Goal: Task Accomplishment & Management: Use online tool/utility

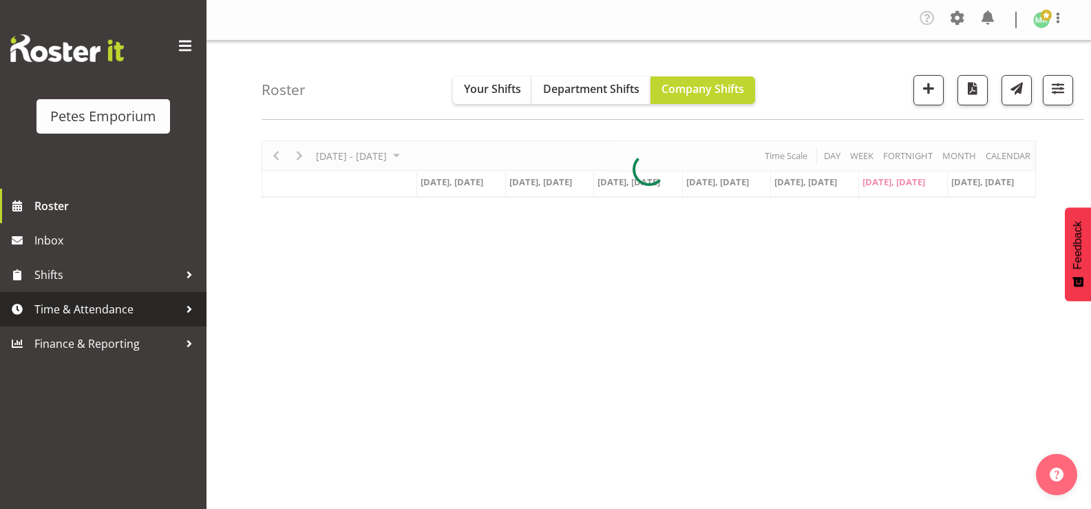
click at [149, 305] on span "Time & Attendance" at bounding box center [106, 309] width 145 height 21
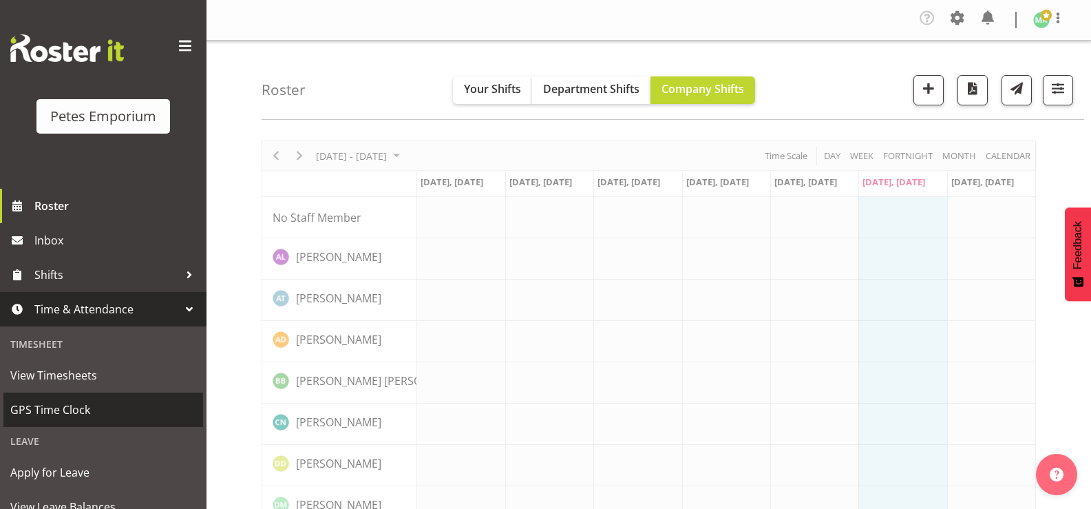
click at [137, 410] on span "GPS Time Clock" at bounding box center [103, 409] width 186 height 21
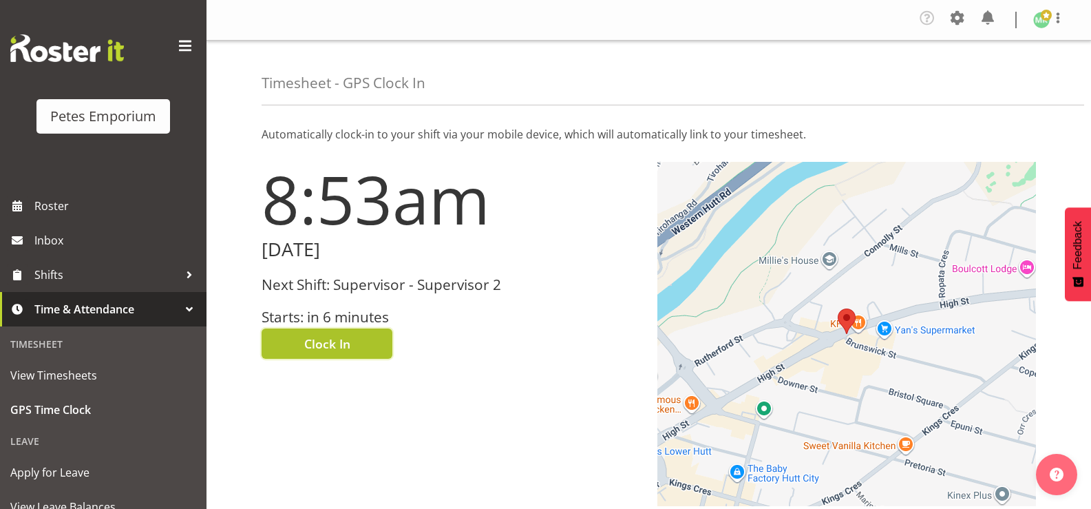
click at [361, 346] on button "Clock In" at bounding box center [327, 343] width 131 height 30
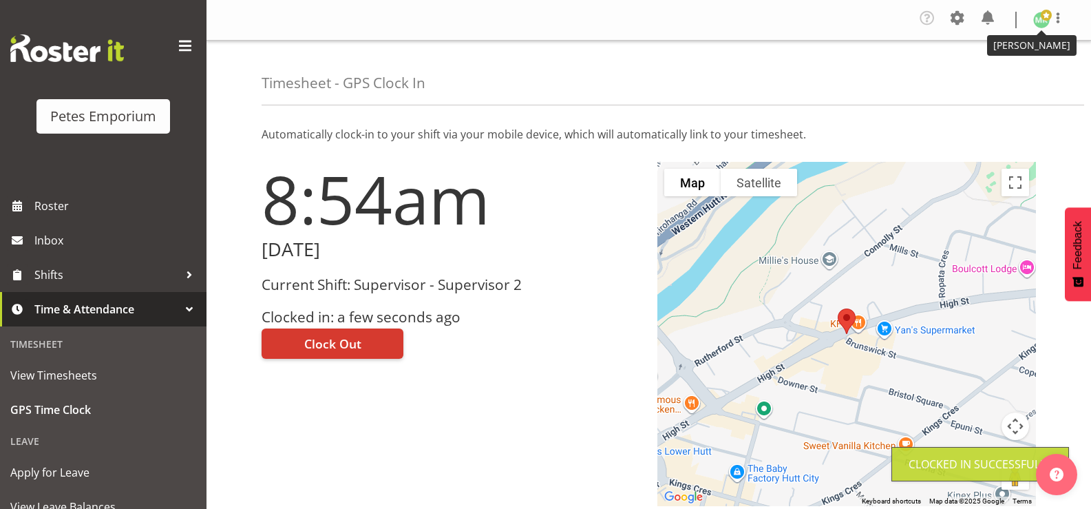
click at [1043, 23] on img at bounding box center [1041, 20] width 17 height 17
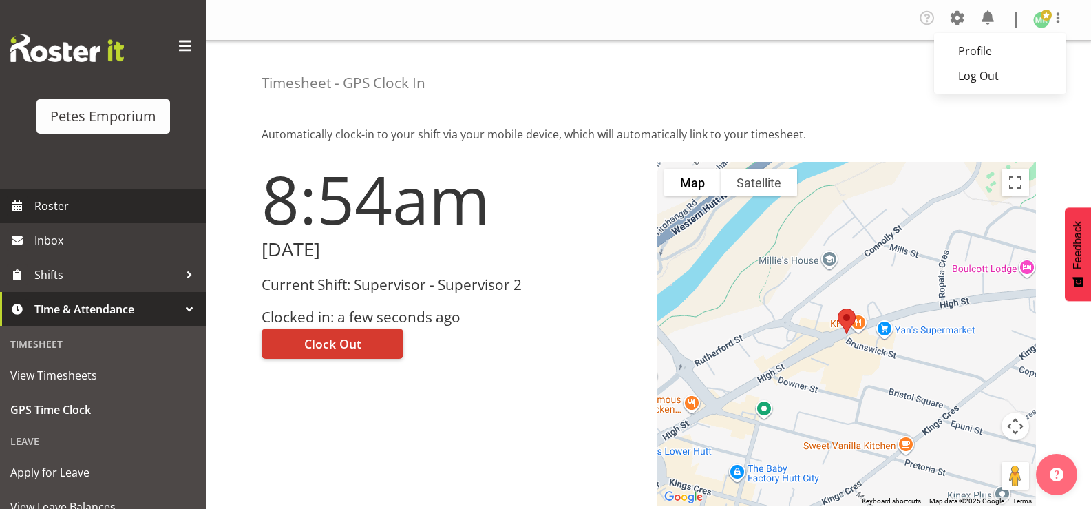
click at [87, 201] on span "Roster" at bounding box center [116, 205] width 165 height 21
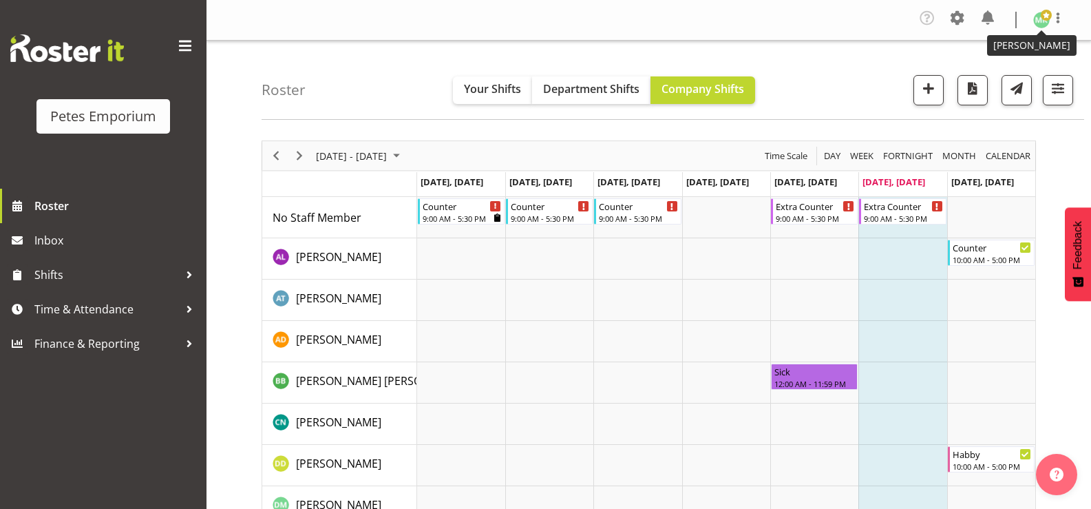
click at [1041, 19] on span at bounding box center [1046, 15] width 11 height 11
click at [996, 79] on link "Log Out" at bounding box center [1000, 75] width 132 height 25
